Goal: Task Accomplishment & Management: Manage account settings

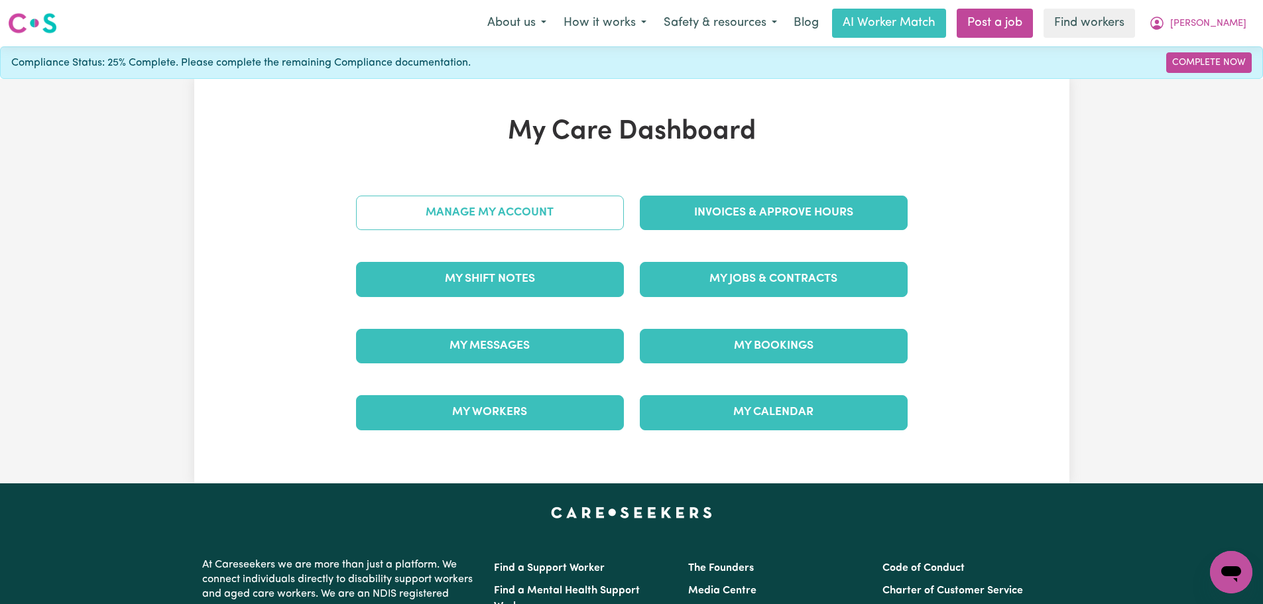
click at [529, 210] on link "Manage My Account" at bounding box center [490, 213] width 268 height 34
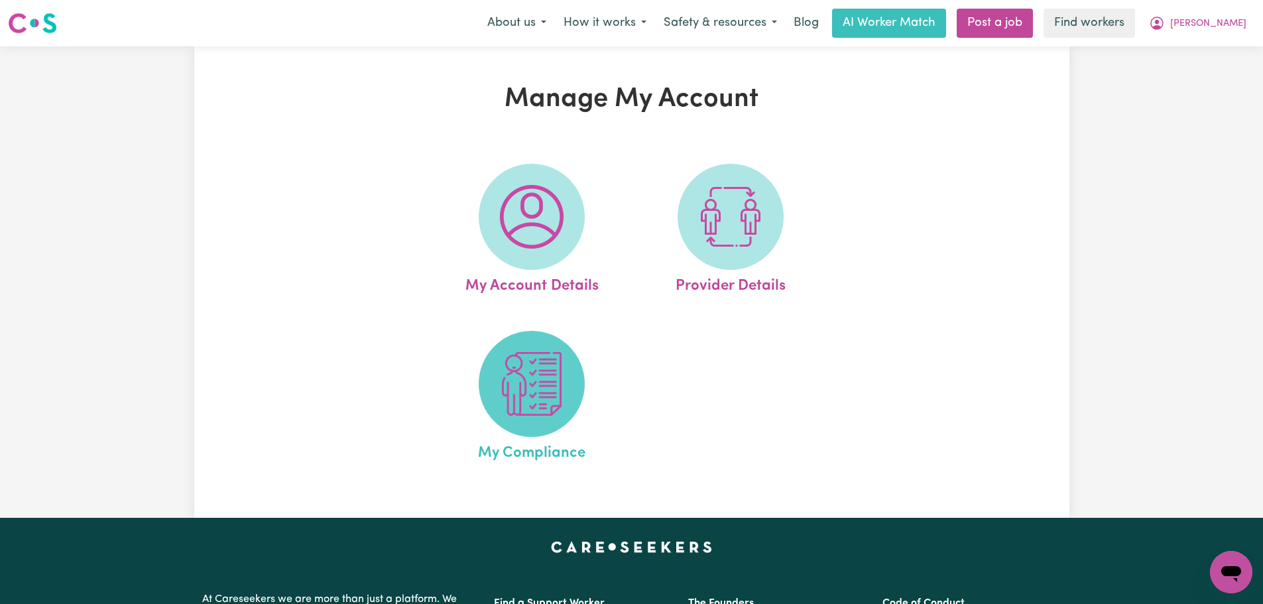
click at [563, 361] on img at bounding box center [532, 384] width 64 height 64
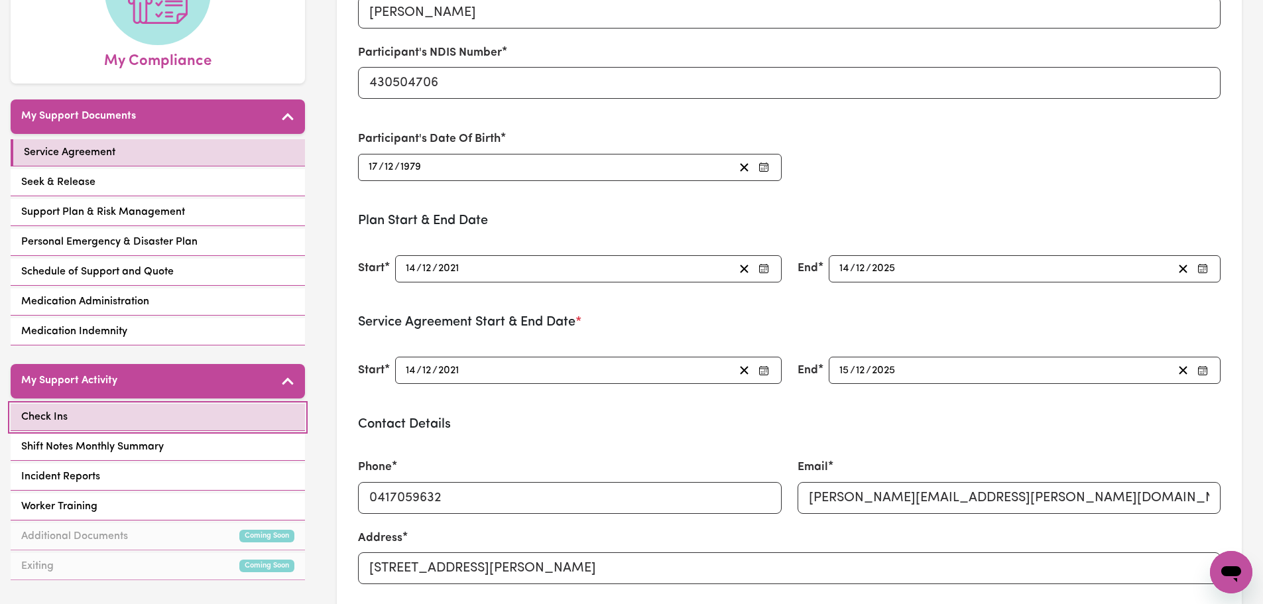
click at [143, 420] on link "Check Ins" at bounding box center [158, 417] width 294 height 27
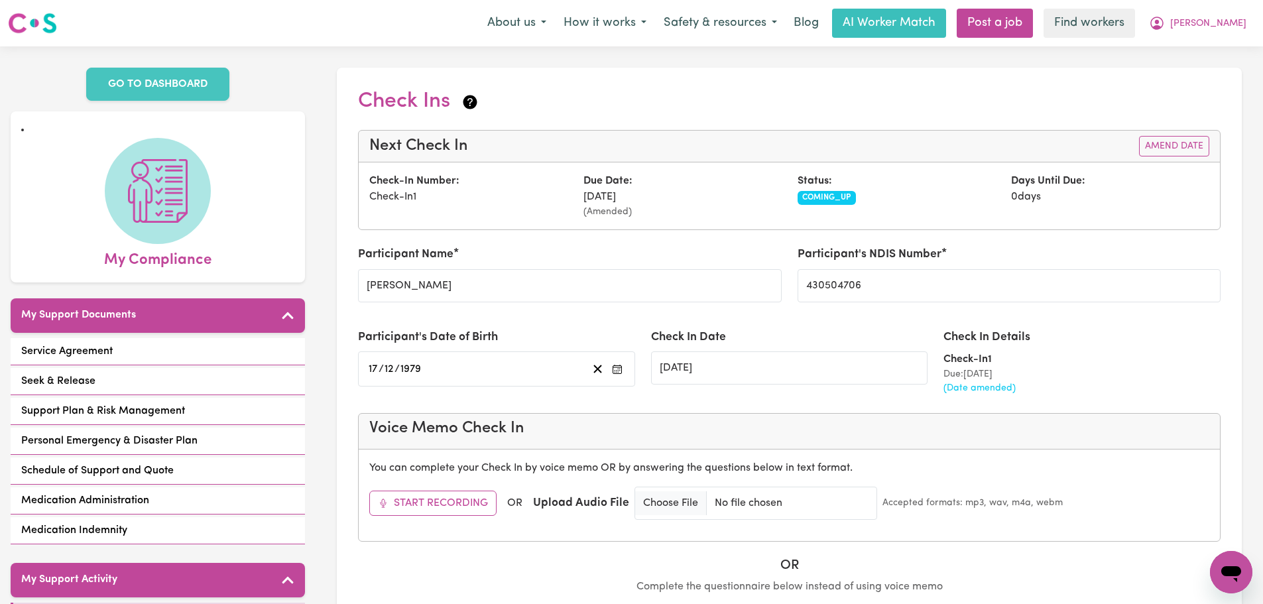
click at [910, 186] on div "Status: COMING_UP" at bounding box center [896, 196] width 214 height 46
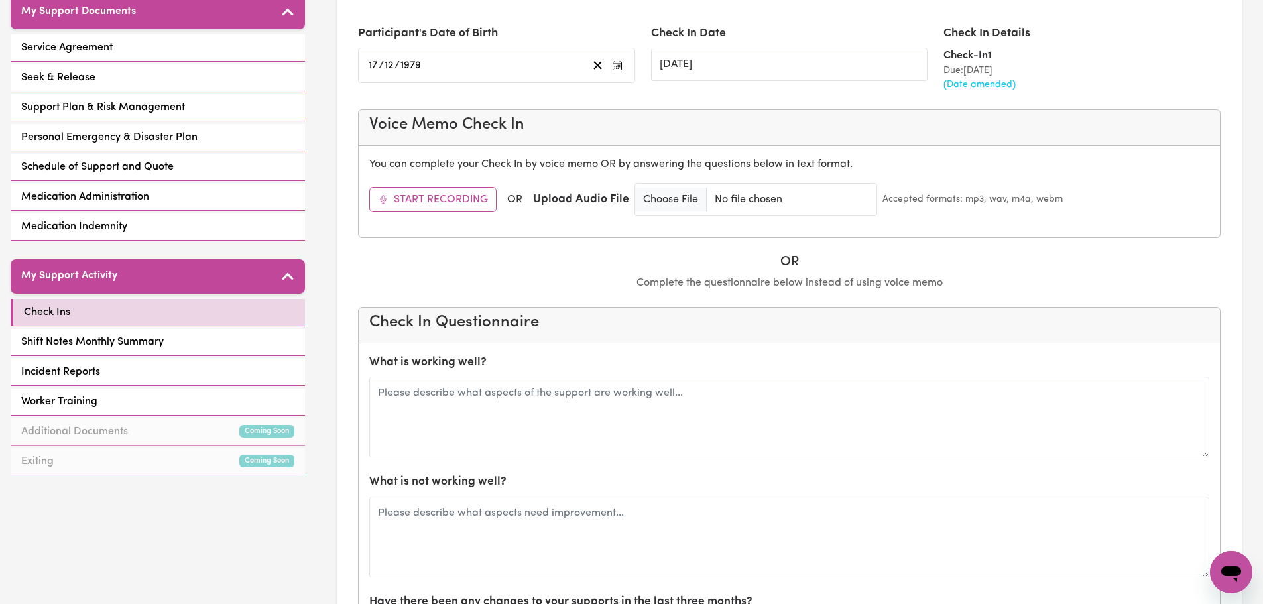
scroll to position [464, 0]
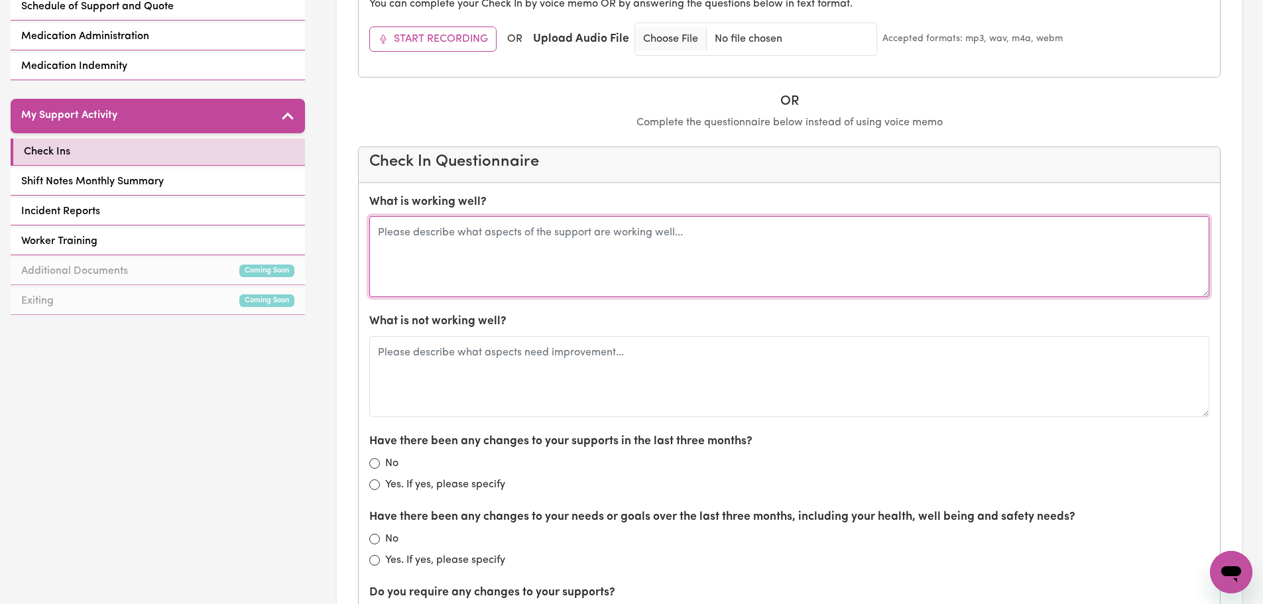
click at [646, 228] on textarea at bounding box center [789, 256] width 840 height 81
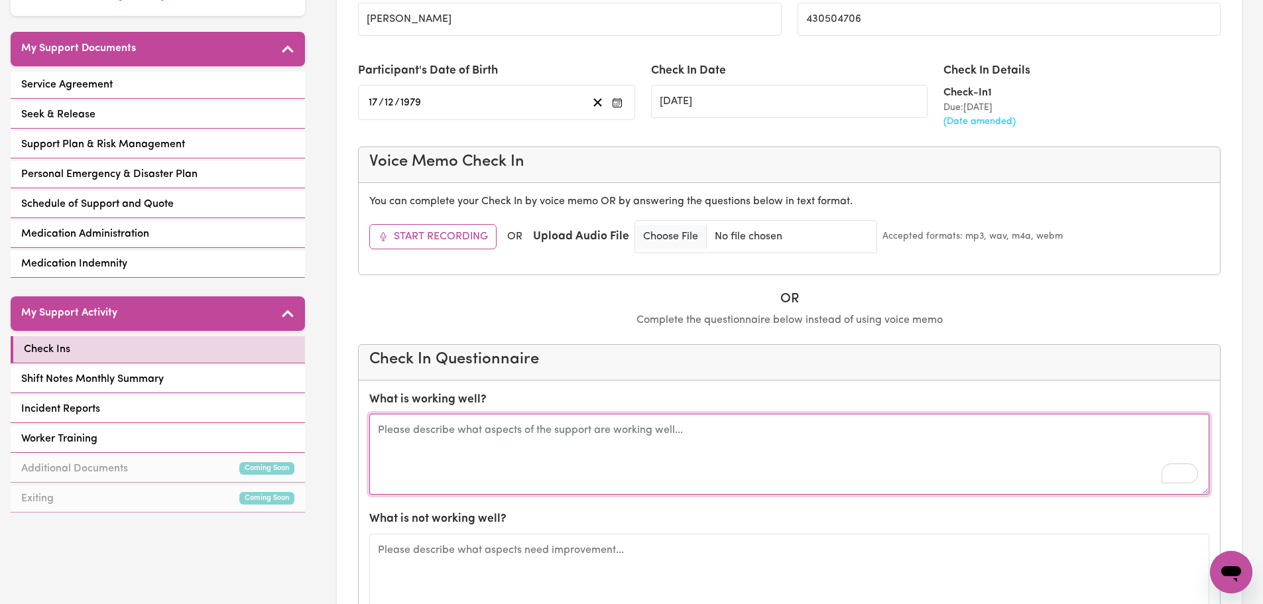
scroll to position [0, 0]
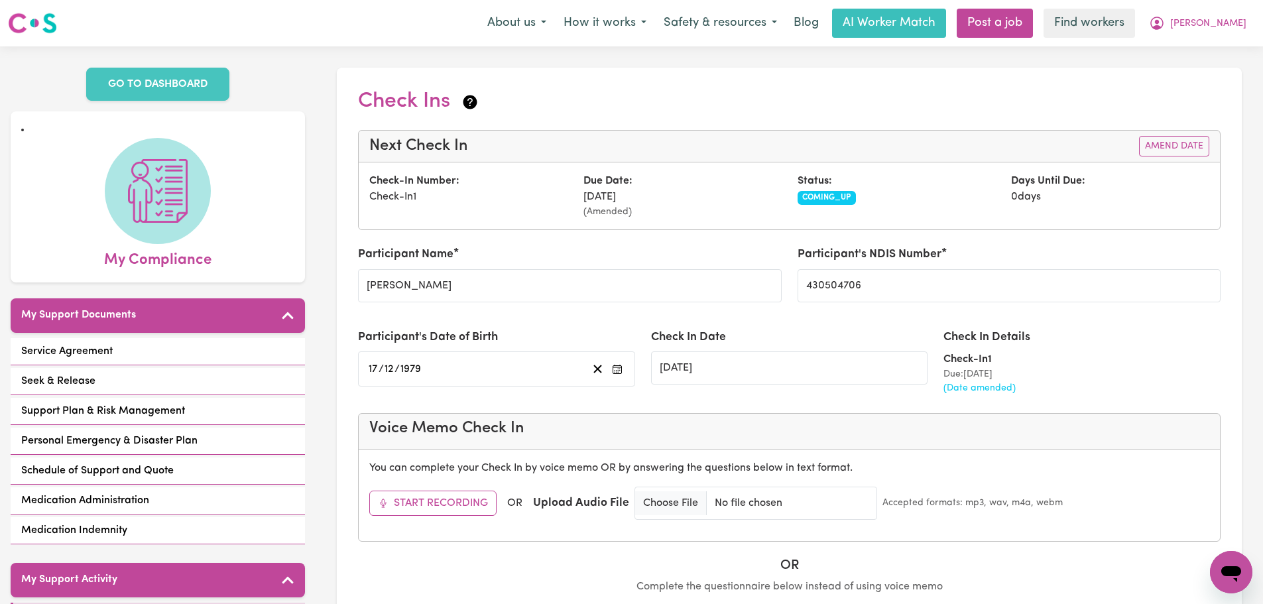
click at [996, 159] on div "Next Check In Amend Date" at bounding box center [789, 147] width 861 height 32
click at [1106, 170] on div "Check-In Number: Check-In 1 Due Date: [DATE] (Amended) Status: COMING_UP Days U…" at bounding box center [789, 195] width 861 height 67
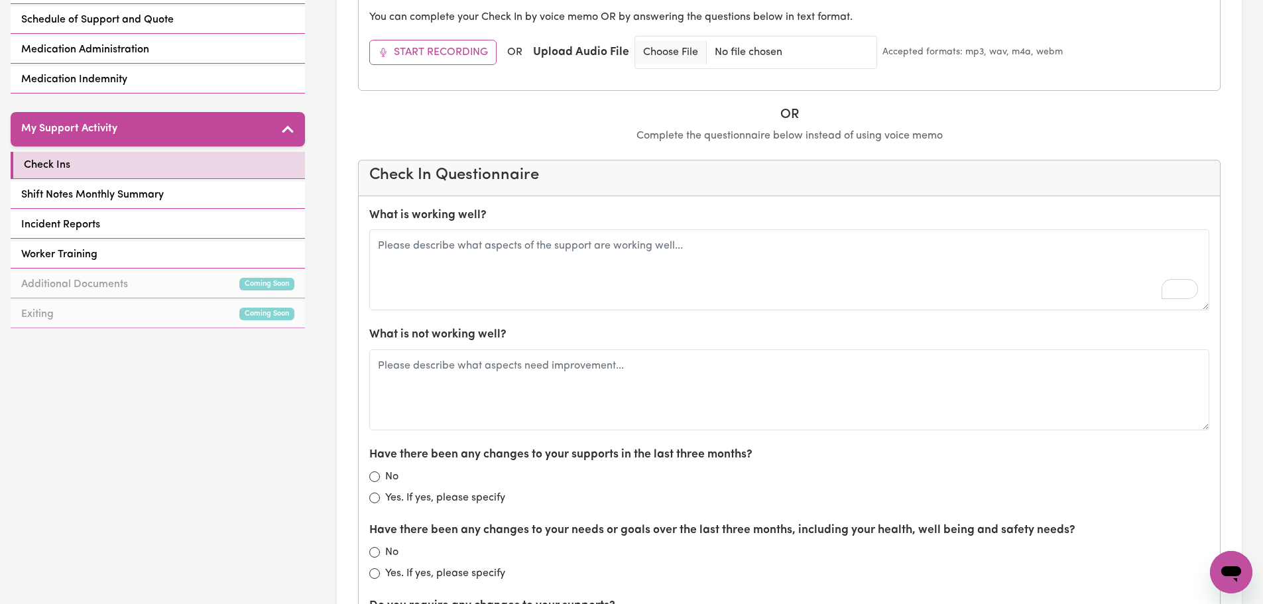
scroll to position [464, 0]
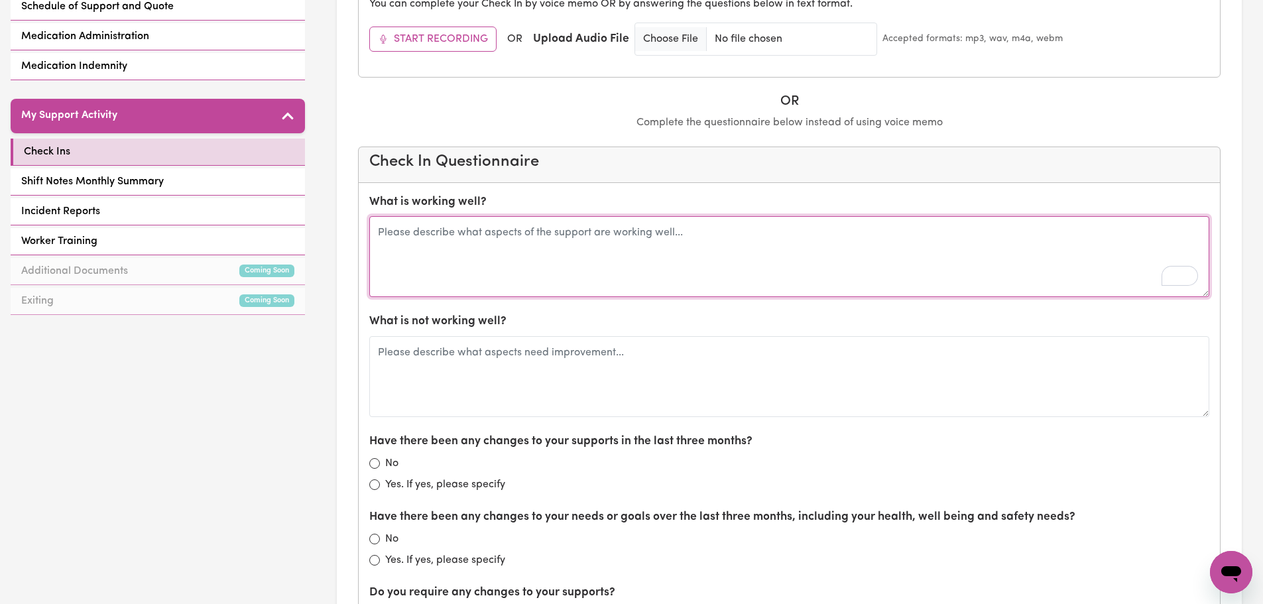
click at [624, 231] on textarea "To enrich screen reader interactions, please activate Accessibility in Grammarl…" at bounding box center [789, 256] width 840 height 81
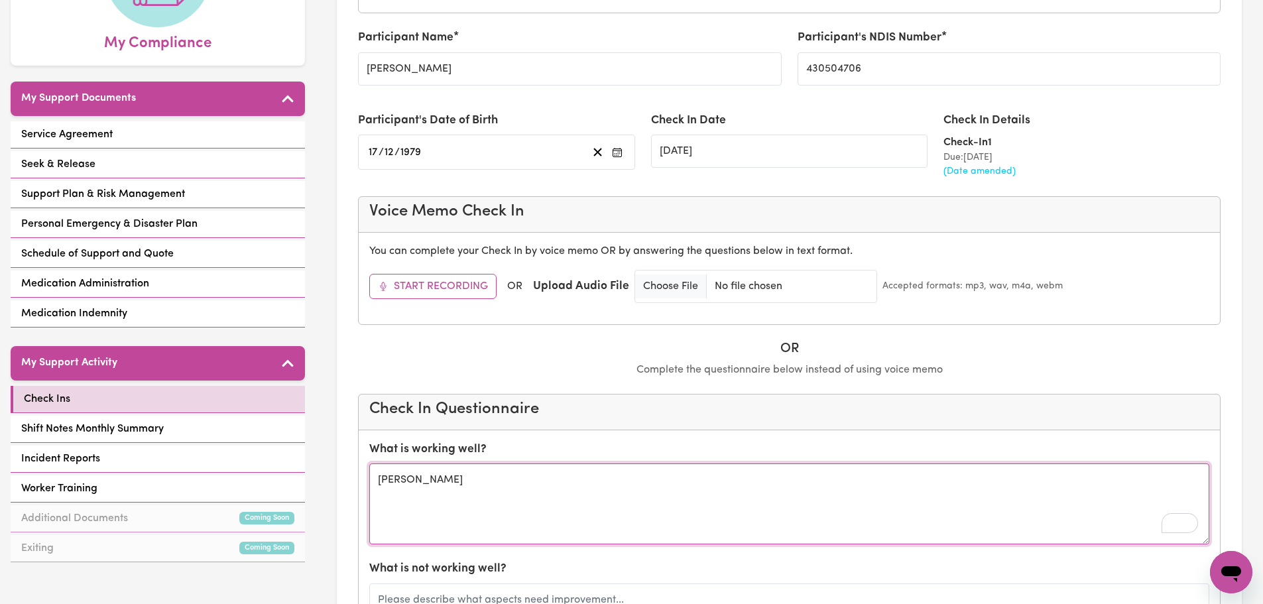
scroll to position [0, 0]
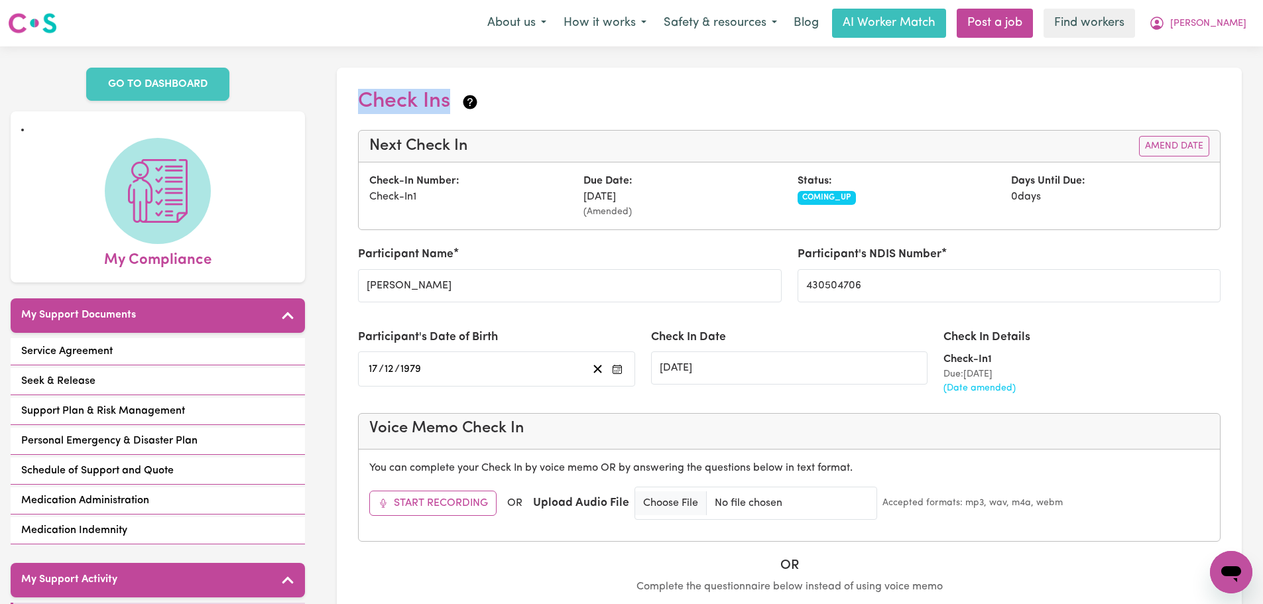
drag, startPoint x: 349, startPoint y: 105, endPoint x: 543, endPoint y: 106, distance: 193.6
click at [476, 184] on div "Check-In Number: Check-In 1" at bounding box center [468, 196] width 214 height 46
drag, startPoint x: 419, startPoint y: 187, endPoint x: 847, endPoint y: 188, distance: 428.2
click at [847, 188] on div "Check-In Number: Check-In 1 Due Date: [DATE] (Amended) Status: COMING_UP Days U…" at bounding box center [789, 196] width 856 height 46
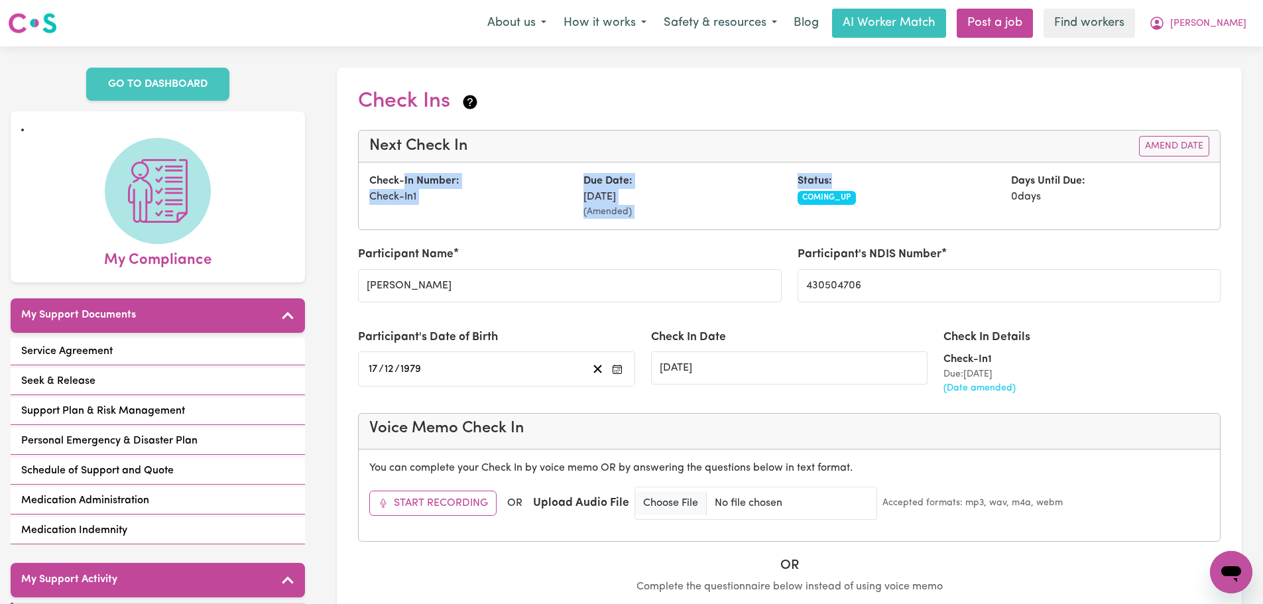
click at [609, 213] on small "(Amended)" at bounding box center [682, 212] width 198 height 14
drag, startPoint x: 567, startPoint y: 198, endPoint x: 691, endPoint y: 194, distance: 123.4
click at [691, 194] on div "Check-In Number: Check-In 1 Due Date: [DATE] (Amended) Status: COMING_UP Days U…" at bounding box center [789, 196] width 856 height 46
click at [691, 194] on div "Due Date: [DATE] (Amended)" at bounding box center [682, 196] width 214 height 46
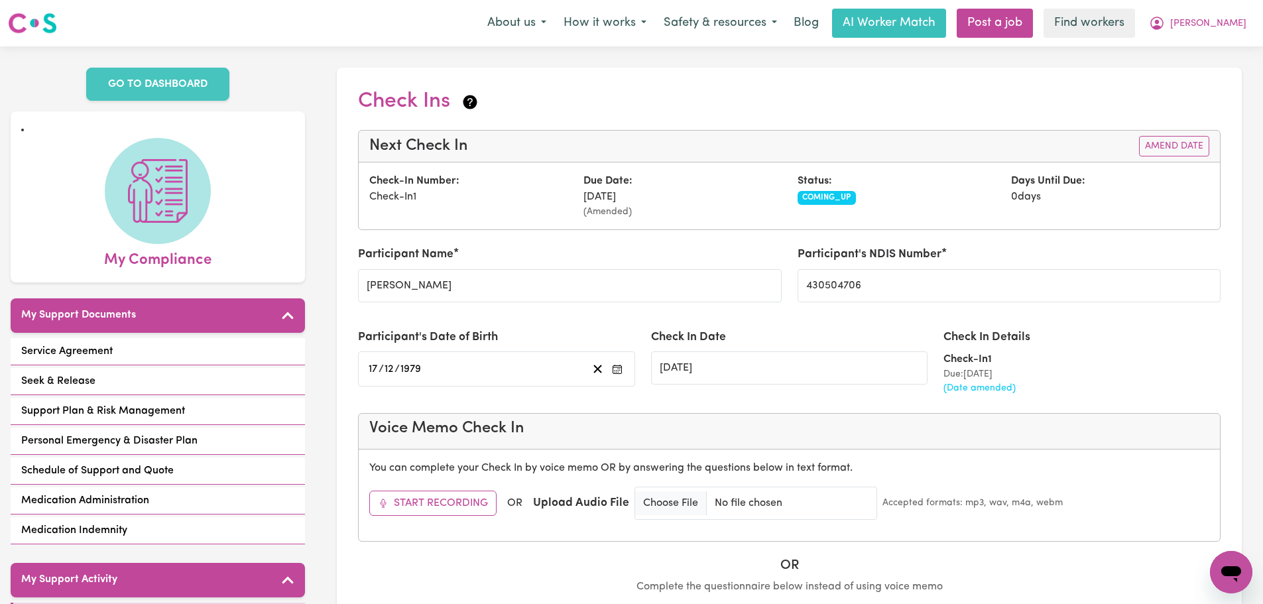
click at [674, 207] on small "(Amended)" at bounding box center [682, 212] width 198 height 14
drag, startPoint x: 602, startPoint y: 204, endPoint x: 627, endPoint y: 198, distance: 26.0
click at [609, 201] on div "Due Date: [DATE] (Amended)" at bounding box center [682, 196] width 214 height 46
click at [626, 200] on div "Due Date: [DATE] (Amended)" at bounding box center [682, 196] width 214 height 46
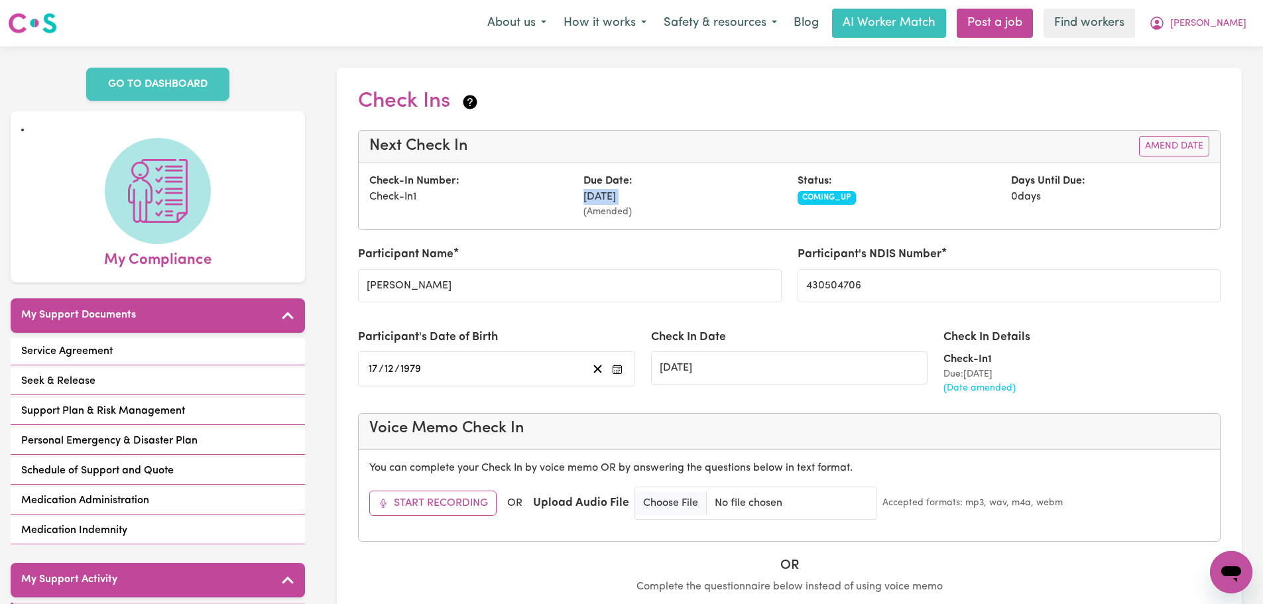
click at [626, 200] on div "Due Date: [DATE] (Amended)" at bounding box center [682, 196] width 214 height 46
click at [731, 201] on div "Due Date: [DATE] (Amended)" at bounding box center [682, 196] width 214 height 46
click at [664, 202] on div "Due Date: [DATE] (Amended)" at bounding box center [682, 196] width 214 height 46
click at [592, 203] on div "Due Date: [DATE] (Amended)" at bounding box center [682, 196] width 214 height 46
drag, startPoint x: 630, startPoint y: 200, endPoint x: 619, endPoint y: 199, distance: 11.3
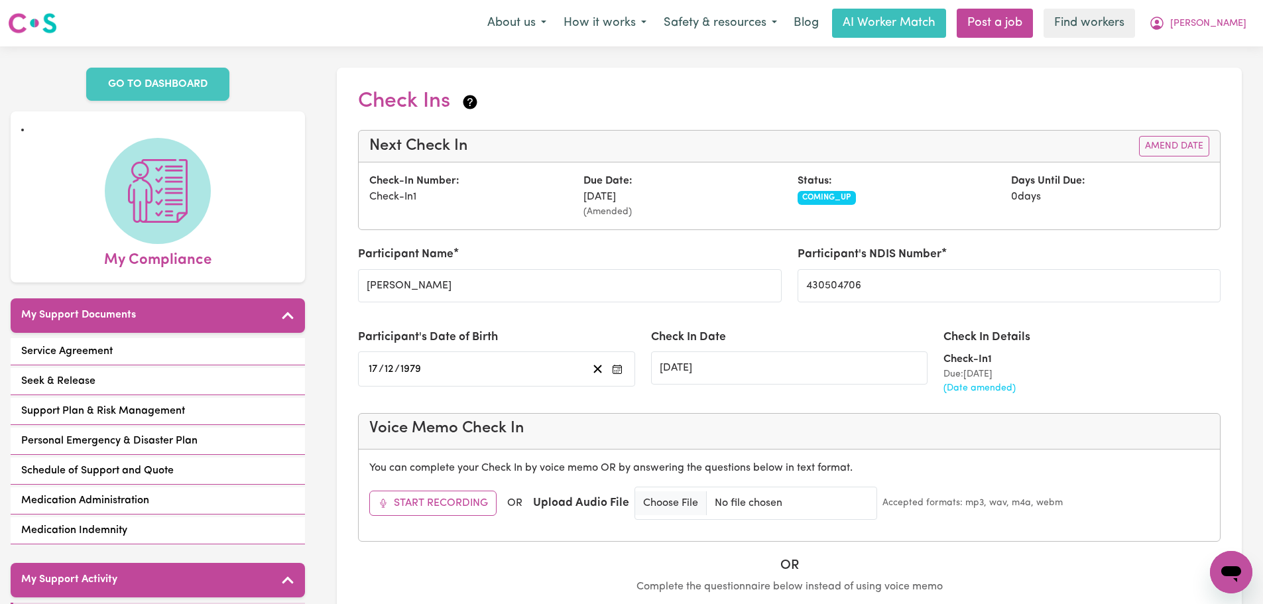
click at [630, 200] on div "Due Date: [DATE] (Amended)" at bounding box center [682, 196] width 214 height 46
drag, startPoint x: 528, startPoint y: 190, endPoint x: 674, endPoint y: 198, distance: 146.0
click at [674, 198] on div "Check-In Number: Check-In 1 Due Date: [DATE] (Amended) Status: COMING_UP Days U…" at bounding box center [789, 196] width 856 height 46
click at [664, 198] on div "Due Date: [DATE] (Amended)" at bounding box center [682, 196] width 214 height 46
drag, startPoint x: 610, startPoint y: 195, endPoint x: 677, endPoint y: 200, distance: 67.8
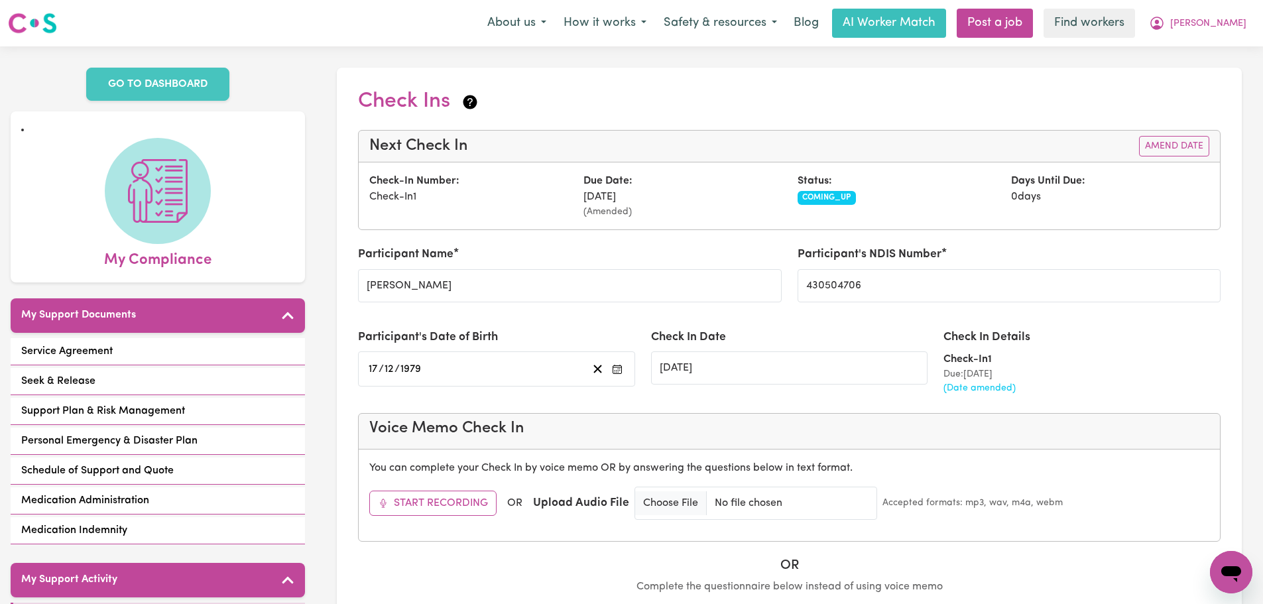
click at [677, 200] on div "Due Date: [DATE] (Amended)" at bounding box center [682, 196] width 214 height 46
click at [676, 200] on div "Due Date: [DATE] (Amended)" at bounding box center [682, 196] width 214 height 46
click at [1214, 131] on div "Next Check In Amend Date" at bounding box center [789, 147] width 861 height 32
click at [1196, 144] on button "Amend Date" at bounding box center [1174, 146] width 70 height 21
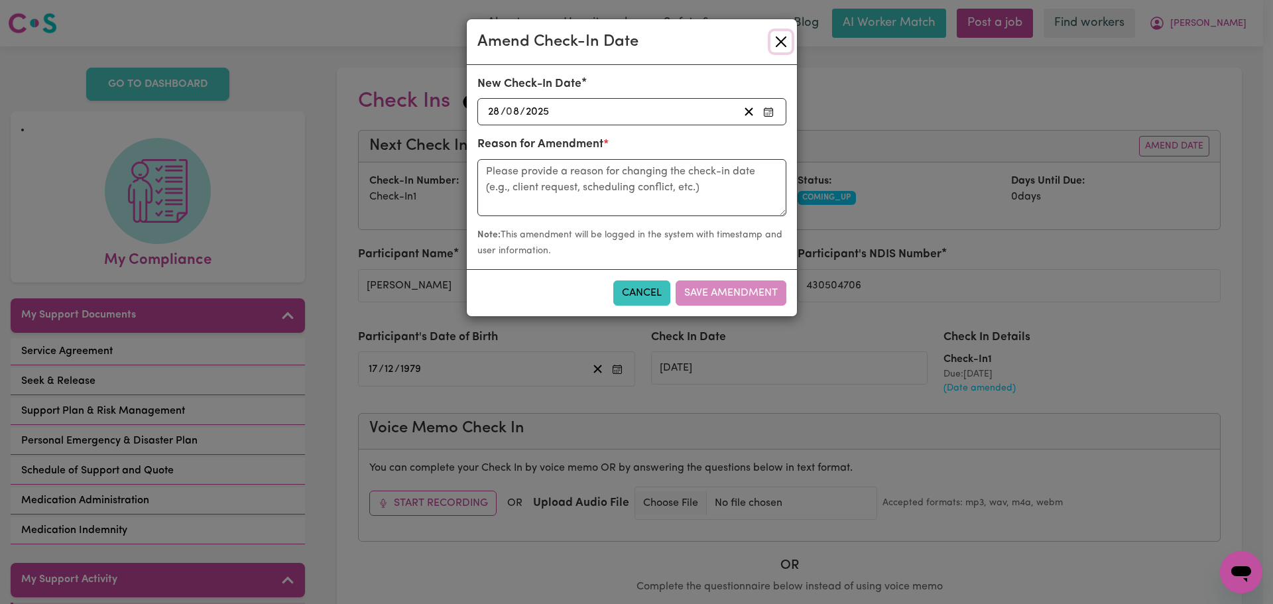
click at [778, 48] on button "Close" at bounding box center [780, 41] width 21 height 21
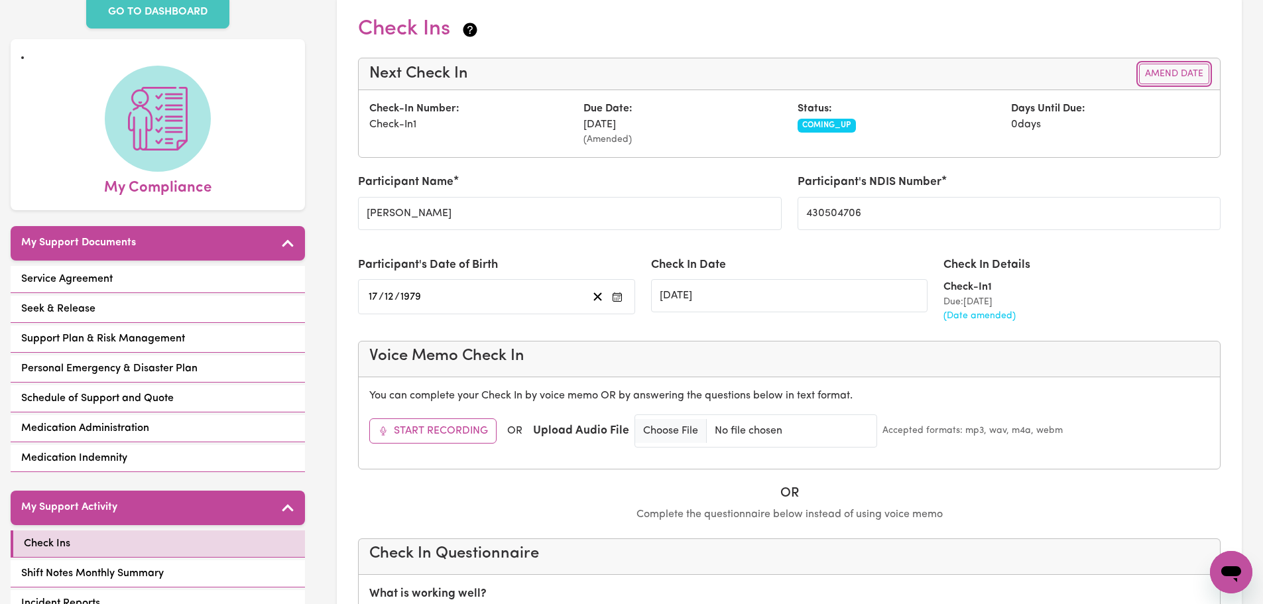
scroll to position [265, 0]
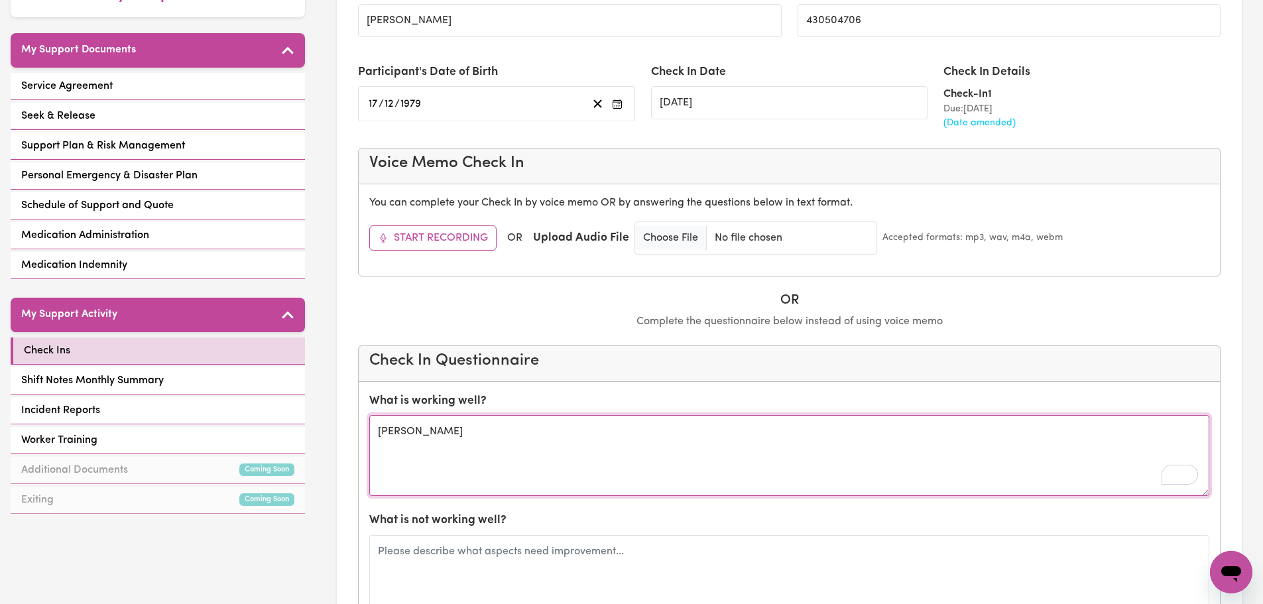
click at [502, 439] on textarea "[PERSON_NAME]" at bounding box center [789, 455] width 840 height 81
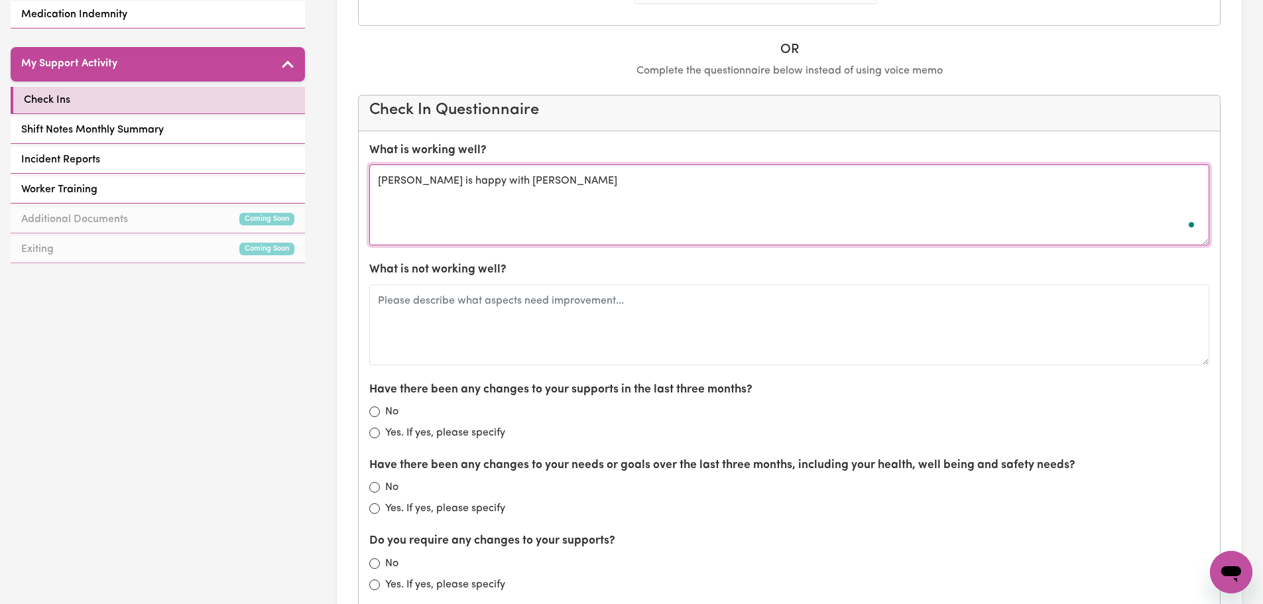
scroll to position [663, 0]
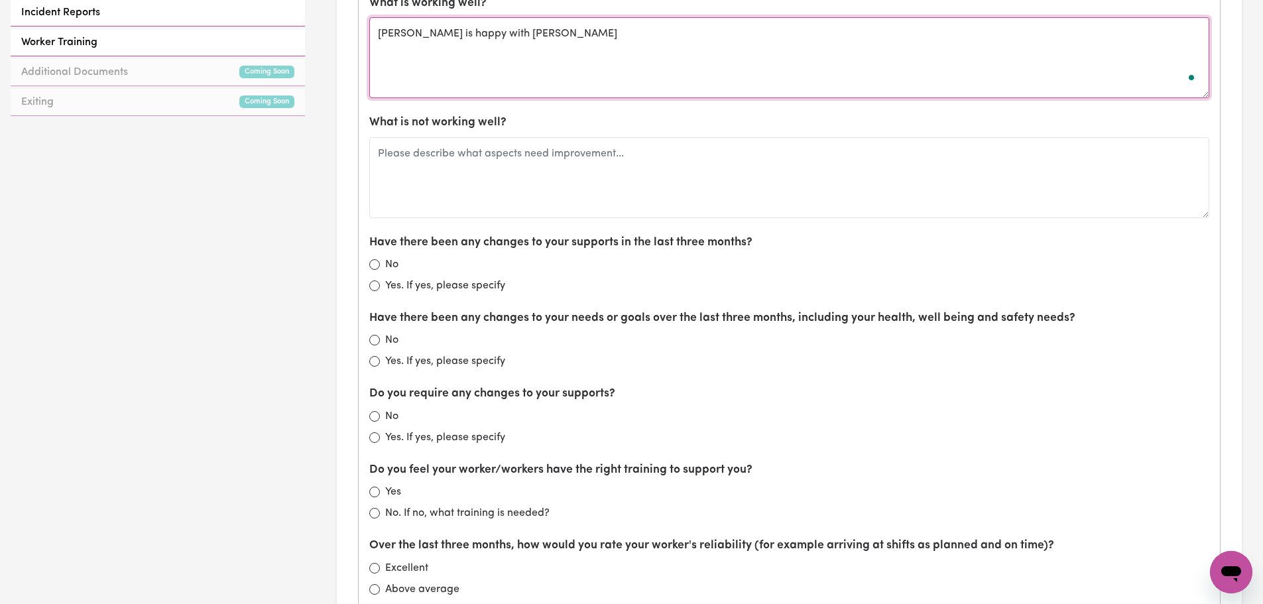
type textarea "[PERSON_NAME] is happy with [PERSON_NAME]"
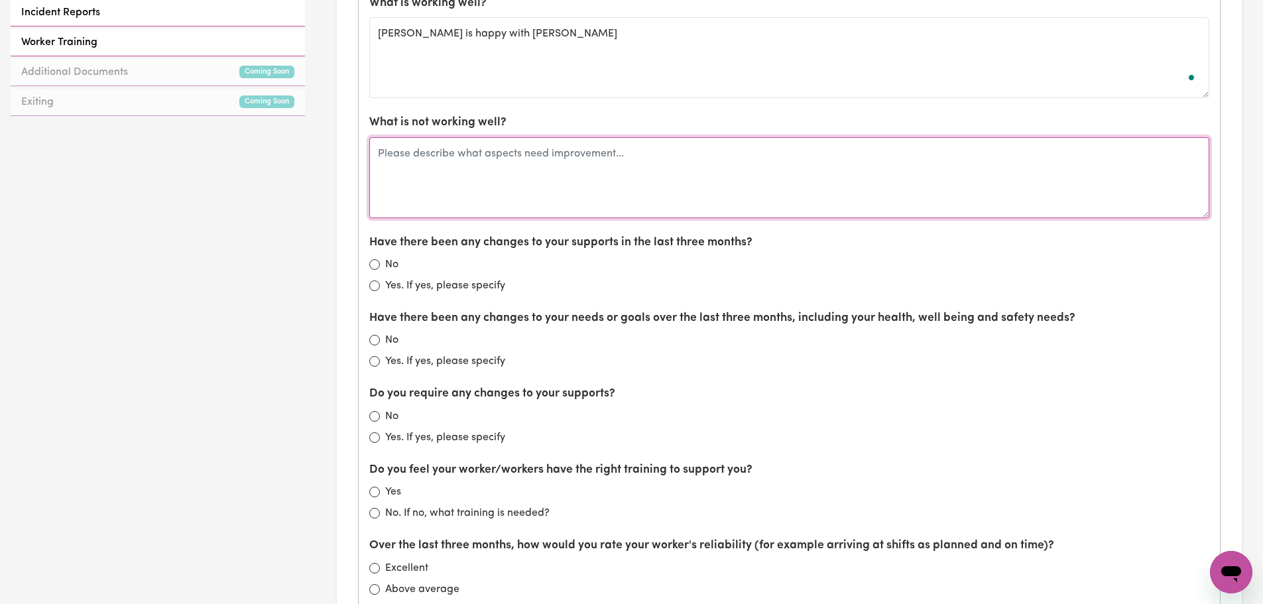
click at [495, 182] on textarea at bounding box center [789, 177] width 840 height 81
type textarea "Nil"
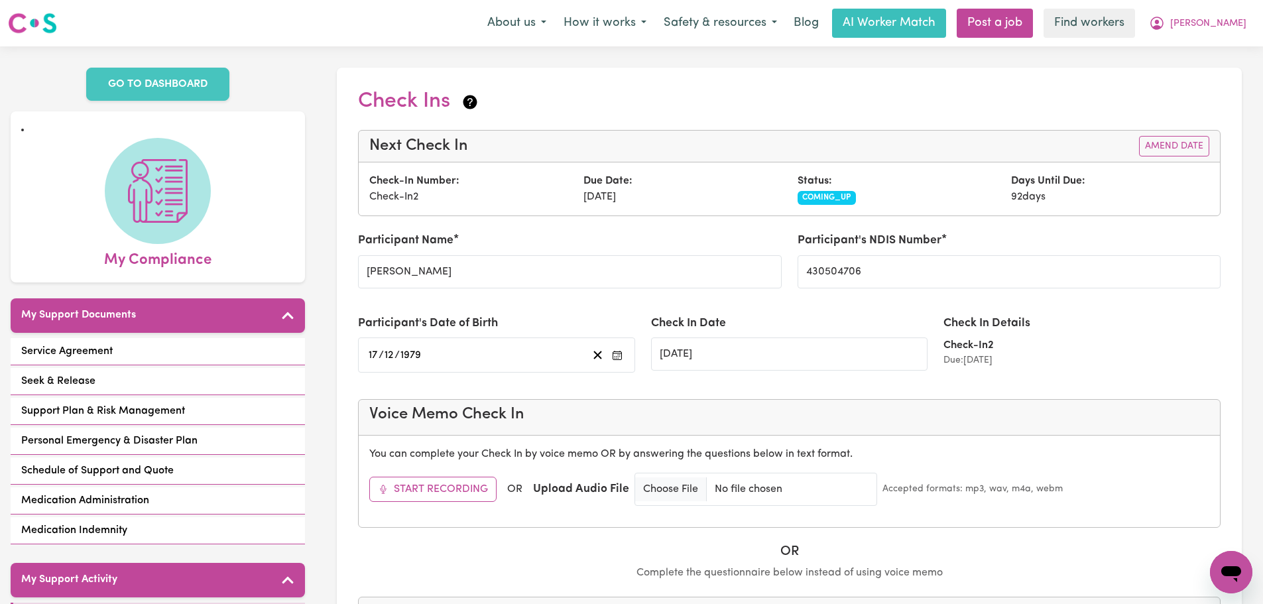
click at [825, 176] on strong "Status:" at bounding box center [814, 181] width 34 height 11
drag, startPoint x: 965, startPoint y: 200, endPoint x: 1106, endPoint y: 199, distance: 141.2
click at [1106, 199] on div "Check-In Number: Check-In 2 Due Date: 28/11/2025 Status: COMING_UP Days Until D…" at bounding box center [789, 189] width 856 height 32
click at [1077, 198] on div "Days Until Due: 92 days" at bounding box center [1110, 189] width 214 height 32
click at [1077, 196] on div "Days Until Due: 92 days" at bounding box center [1110, 189] width 214 height 32
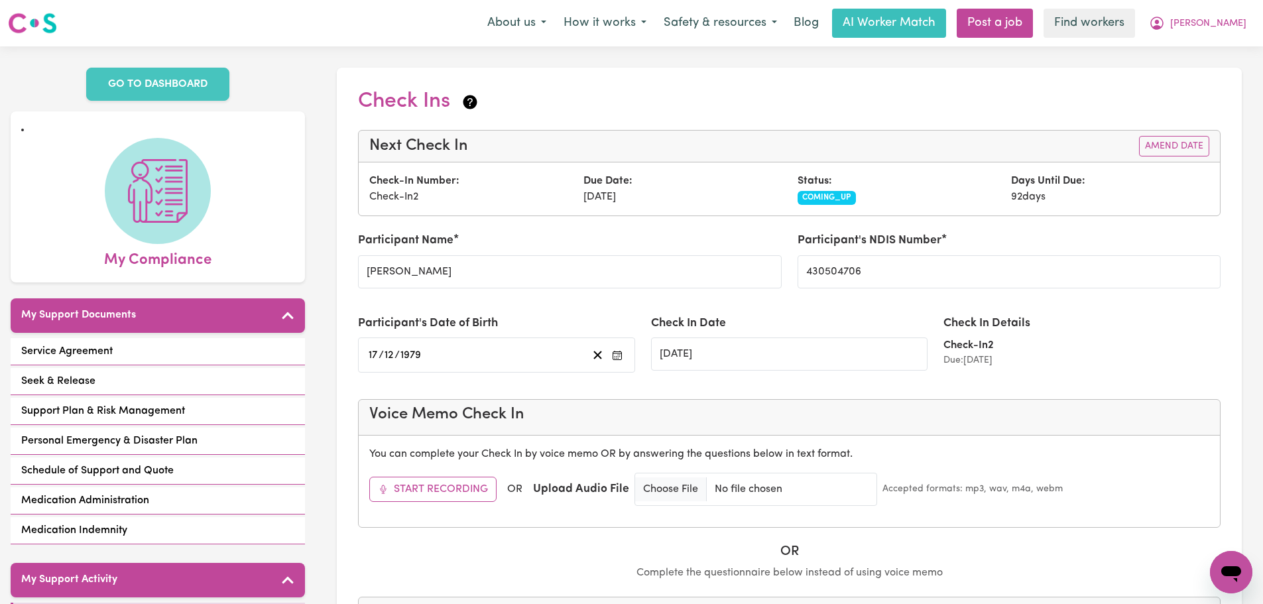
drag, startPoint x: 1072, startPoint y: 194, endPoint x: 438, endPoint y: 173, distance: 634.7
click at [438, 173] on div "Check-In Number: Check-In 2 Due Date: 28/11/2025 Status: COMING_UP Days Until D…" at bounding box center [789, 189] width 856 height 32
click at [541, 160] on div "Next Check In Amend Date" at bounding box center [789, 147] width 861 height 32
click at [579, 150] on div "Next Check In Amend Date" at bounding box center [789, 147] width 861 height 32
click at [1163, 294] on div "Participant's NDIS Number 430504706" at bounding box center [1008, 265] width 439 height 66
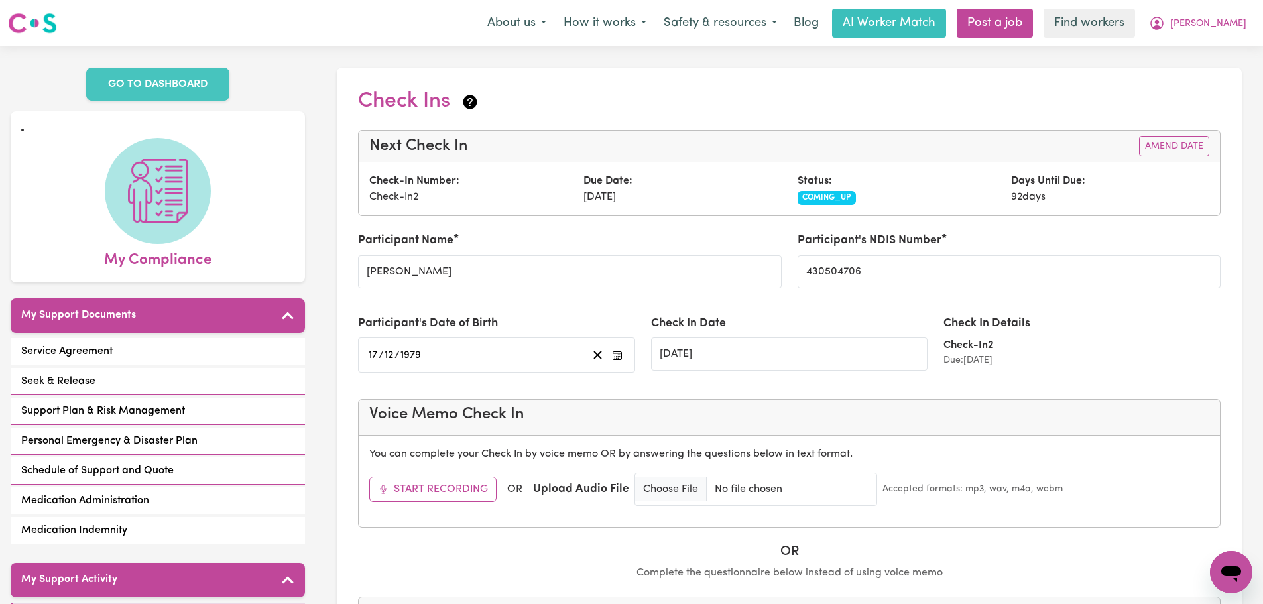
click at [633, 194] on div "Due Date: 28/11/2025" at bounding box center [682, 189] width 214 height 32
click at [686, 192] on div "Due Date: 28/11/2025" at bounding box center [682, 189] width 214 height 32
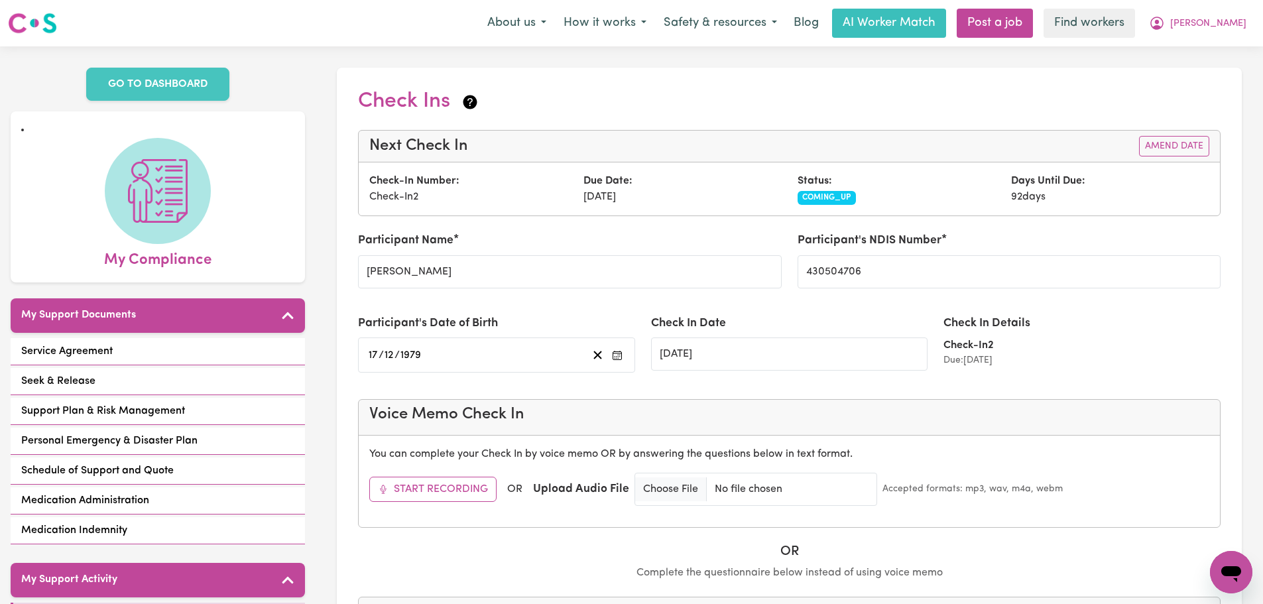
click at [974, 198] on div "Status: COMING_UP" at bounding box center [896, 189] width 214 height 32
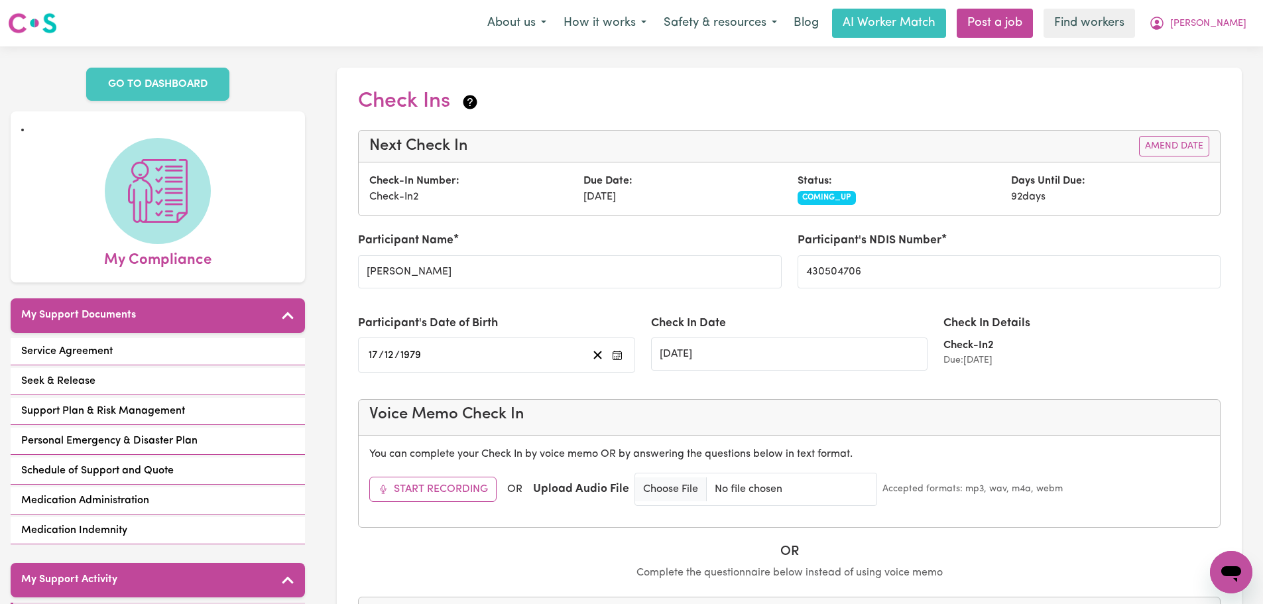
click at [1133, 186] on div "Days Until Due: 92 days" at bounding box center [1110, 189] width 214 height 32
click at [524, 184] on div "Check-In Number: Check-In 2" at bounding box center [468, 189] width 214 height 32
click at [1229, 24] on span "[PERSON_NAME]" at bounding box center [1208, 24] width 76 height 15
click at [1207, 78] on link "Logout" at bounding box center [1201, 76] width 105 height 25
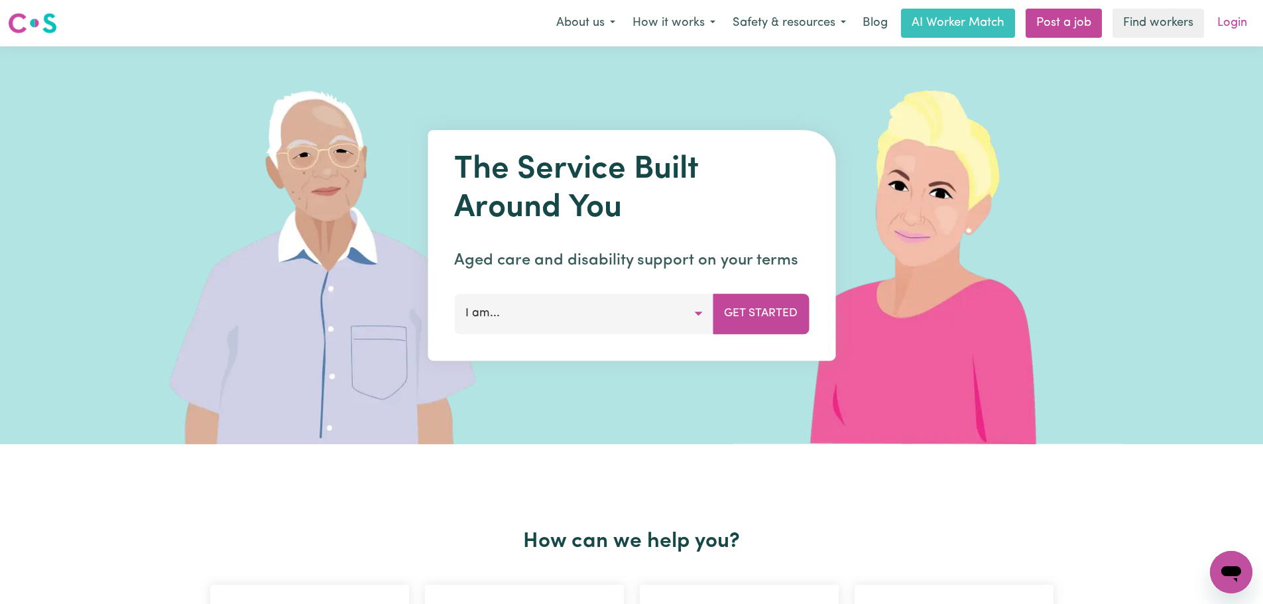
click at [1232, 28] on link "Login" at bounding box center [1232, 23] width 46 height 29
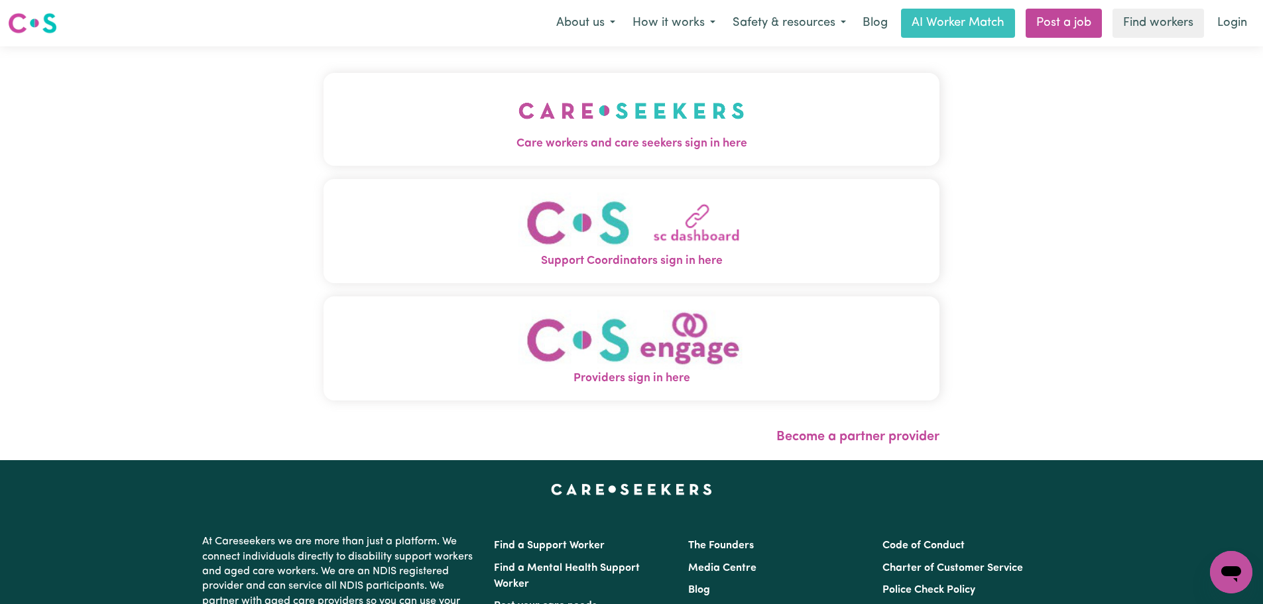
click at [415, 140] on span "Care workers and care seekers sign in here" at bounding box center [631, 143] width 616 height 17
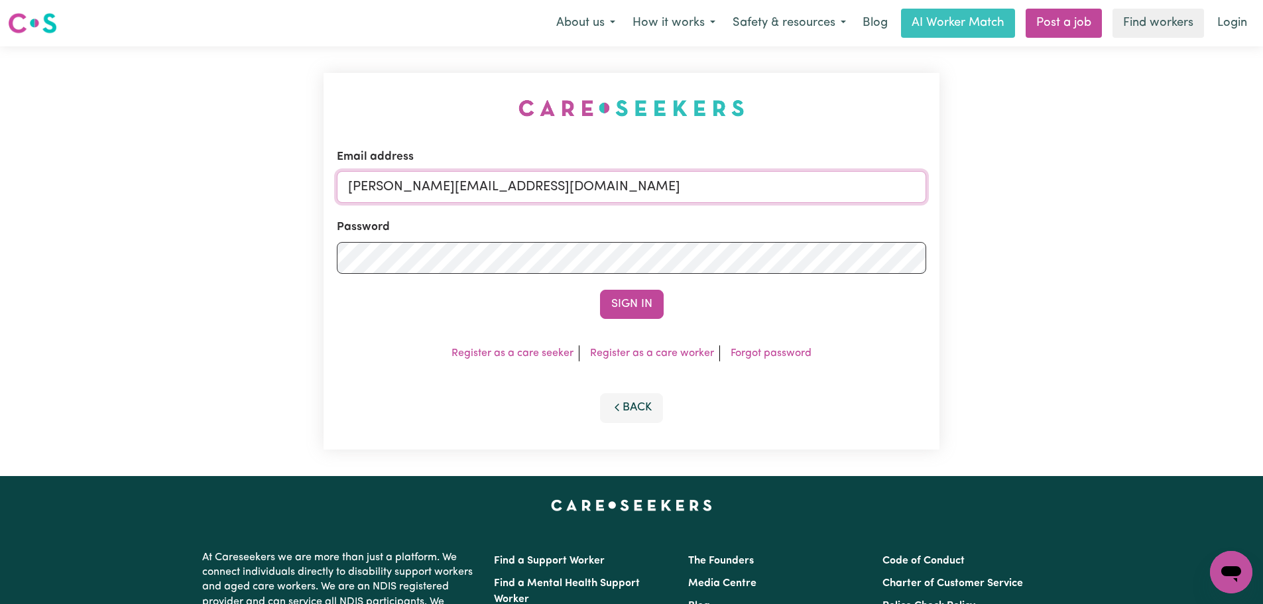
click at [603, 193] on input "lindsay+engage@careseekers.com.au" at bounding box center [631, 187] width 589 height 32
drag, startPoint x: 665, startPoint y: 182, endPoint x: 416, endPoint y: 184, distance: 248.6
click at [416, 184] on input "superuser~alvinhtwong@gmail.com" at bounding box center [631, 187] width 589 height 32
click at [640, 314] on button "Sign In" at bounding box center [632, 304] width 64 height 29
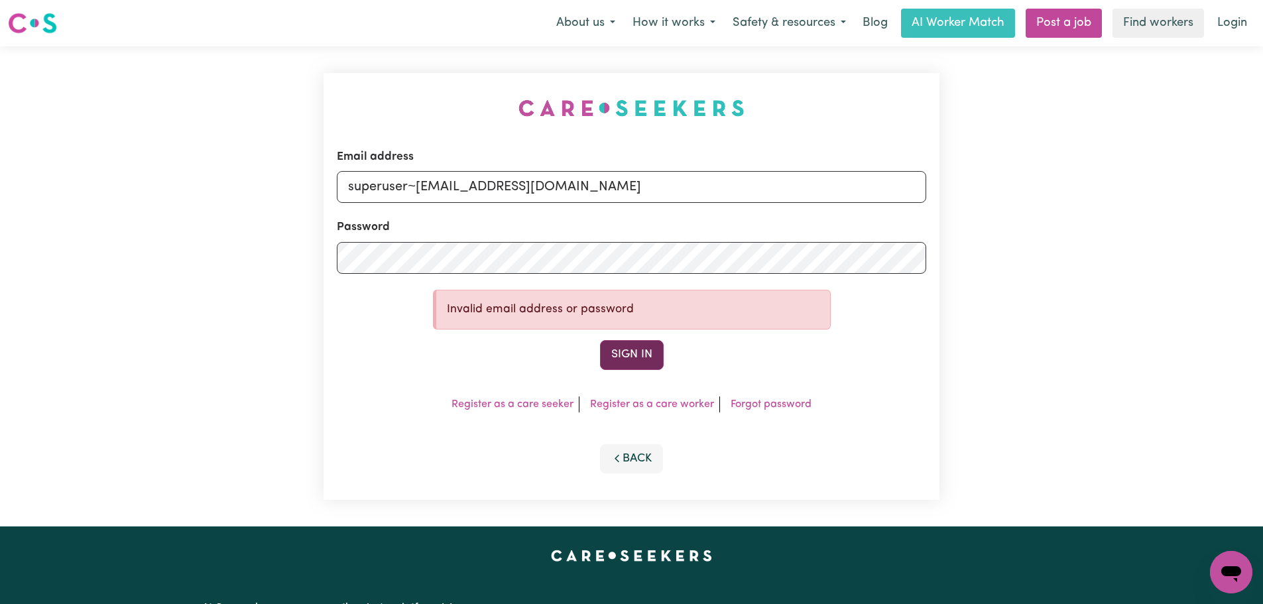
click at [624, 354] on button "Sign In" at bounding box center [632, 354] width 64 height 29
paste input "hungtatFF@careseekers.com.au"
drag, startPoint x: 584, startPoint y: 201, endPoint x: 416, endPoint y: 187, distance: 168.9
click at [416, 187] on input "superuser~hungtatFF@careseekers.com.au" at bounding box center [631, 187] width 589 height 32
type input "superuser~hungtatFF@careseekers.com.au"
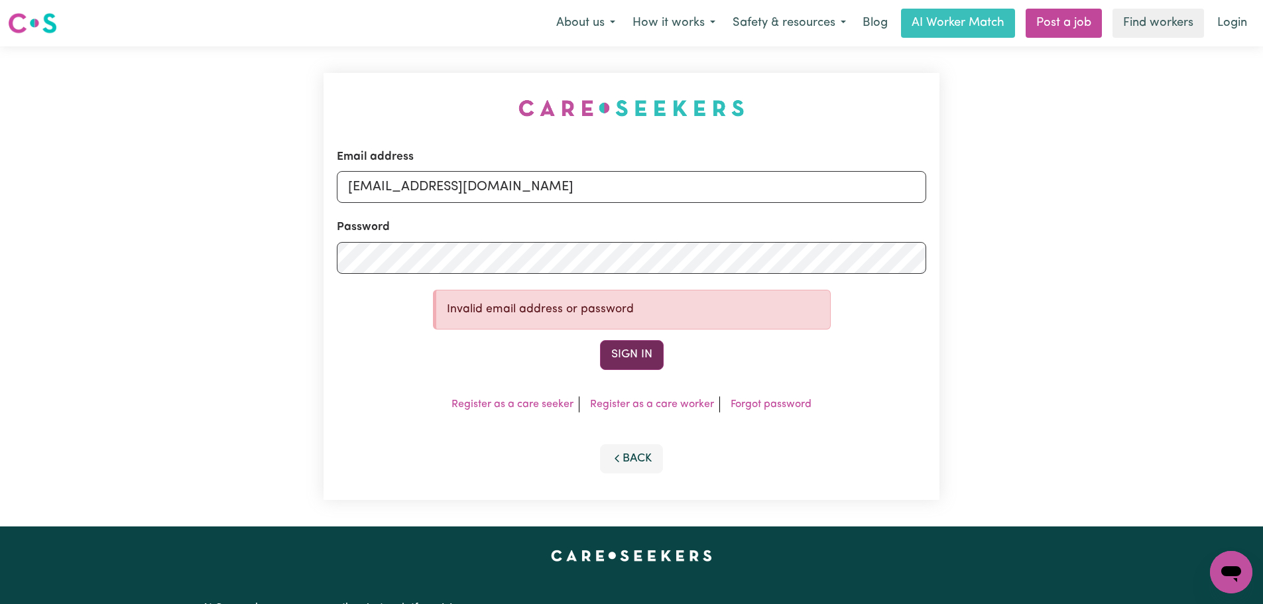
click at [630, 355] on button "Sign In" at bounding box center [632, 354] width 64 height 29
